Goal: Complete application form

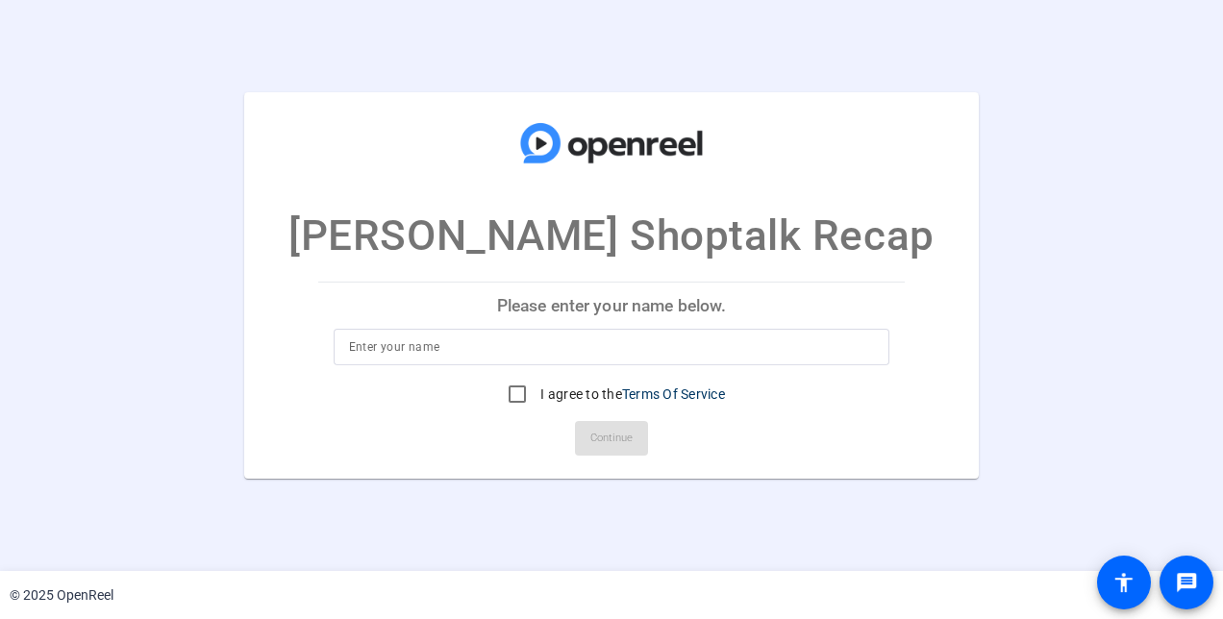
click at [521, 352] on input at bounding box center [612, 347] width 526 height 23
type input "c"
type input "[PERSON_NAME]"
click at [513, 392] on input "I agree to the Terms Of Service" at bounding box center [517, 394] width 38 height 38
checkbox input "true"
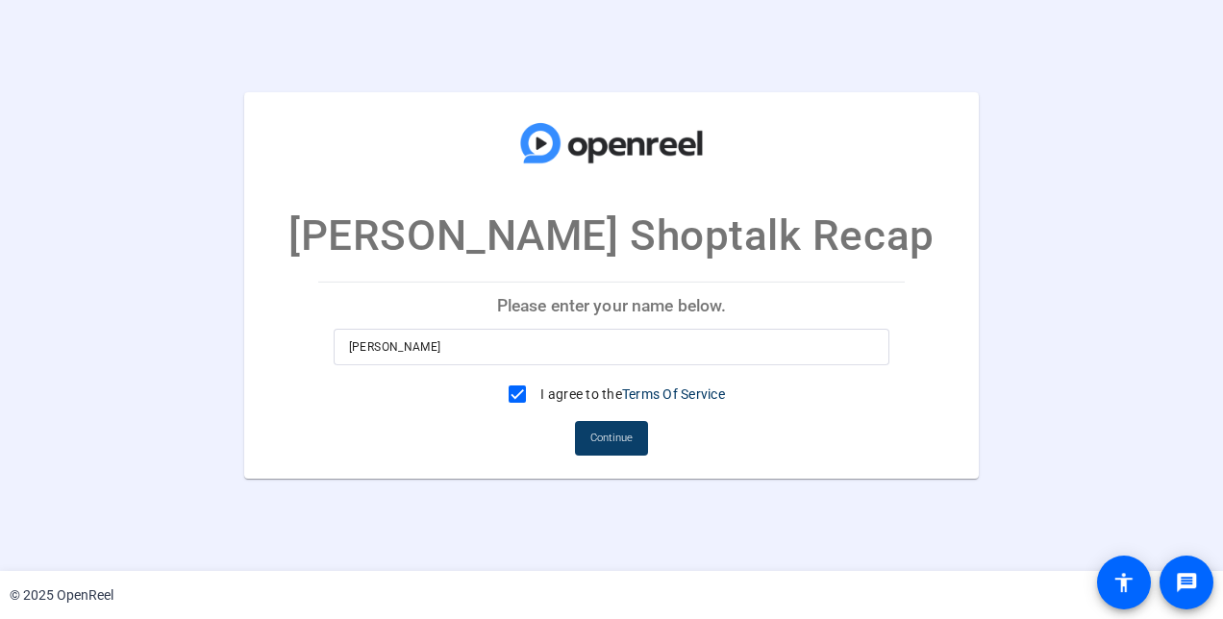
click at [594, 437] on span "Continue" at bounding box center [611, 438] width 42 height 29
